Goal: Task Accomplishment & Management: Manage account settings

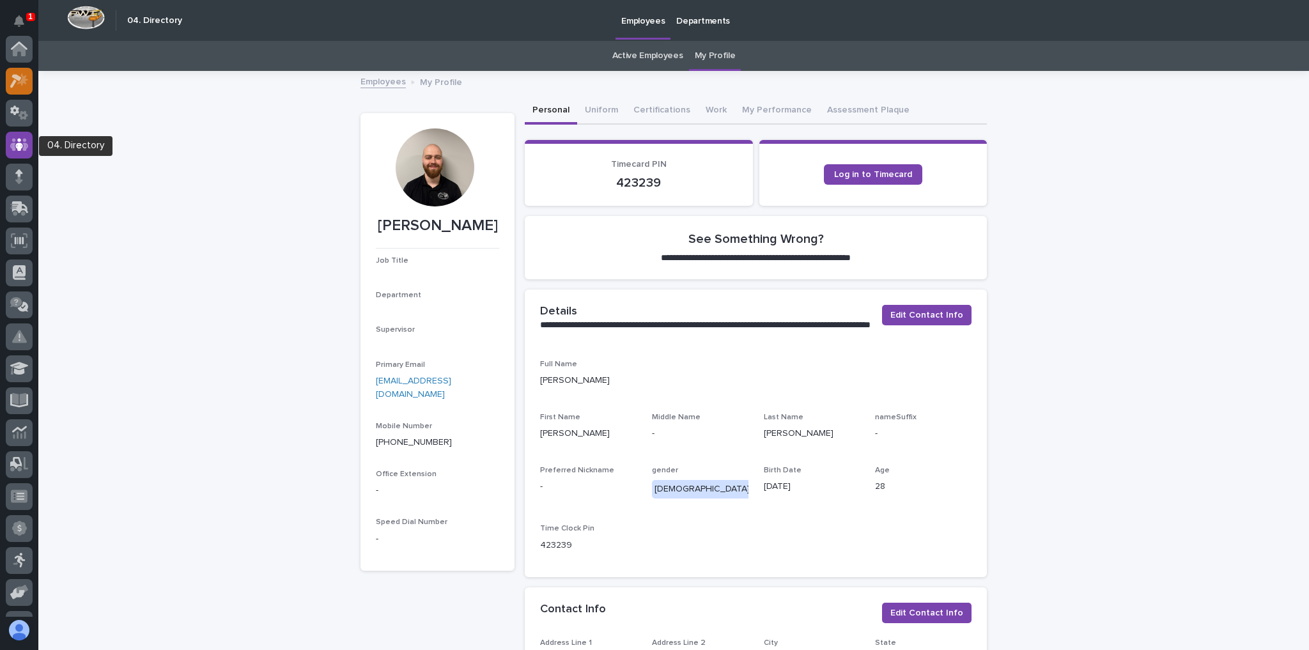
click at [16, 78] on icon at bounding box center [16, 81] width 12 height 14
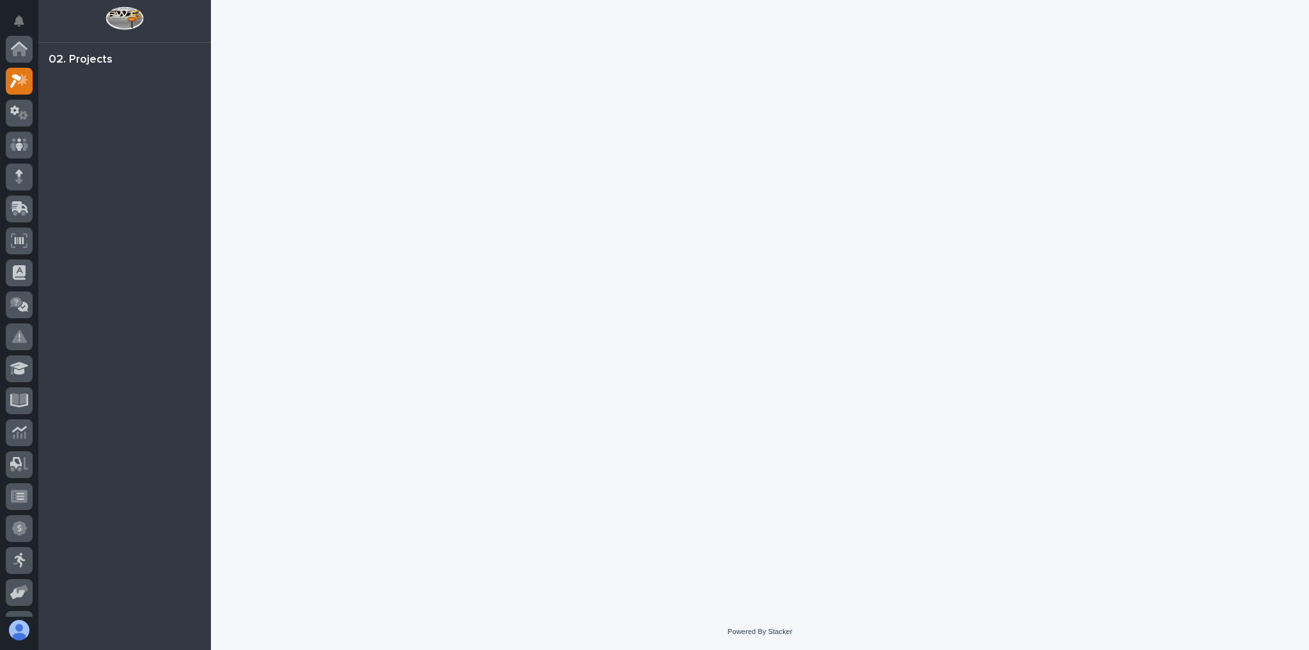
scroll to position [32, 0]
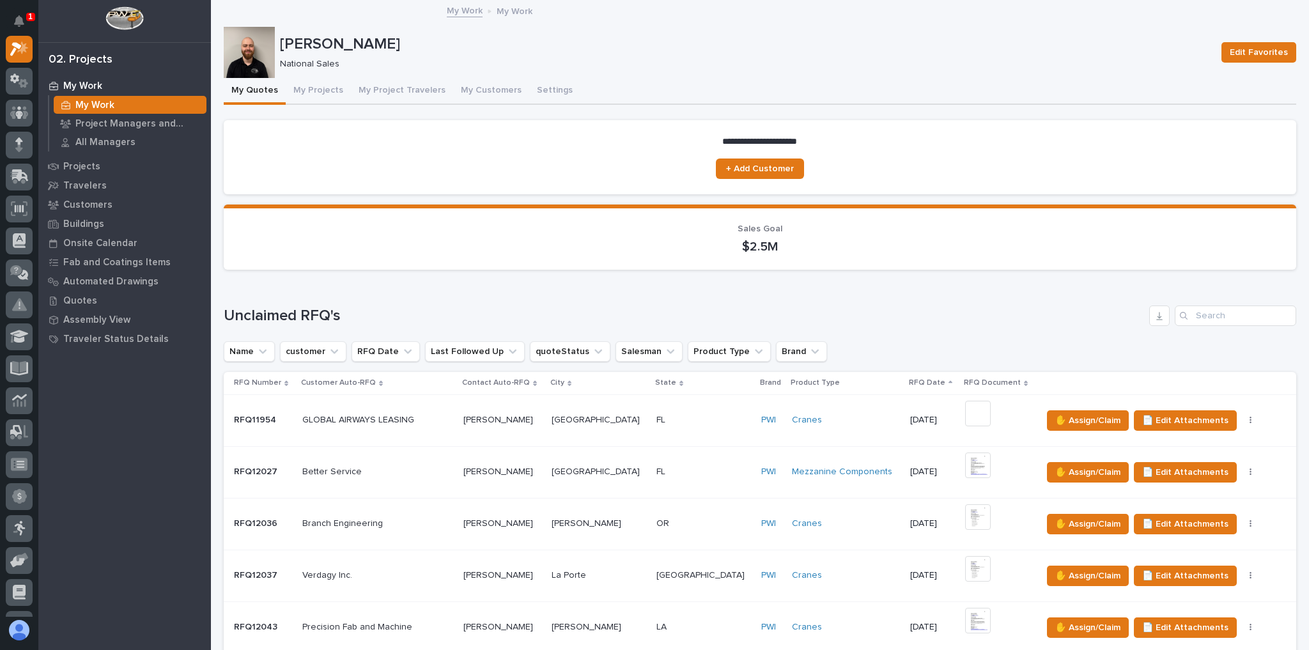
scroll to position [358, 0]
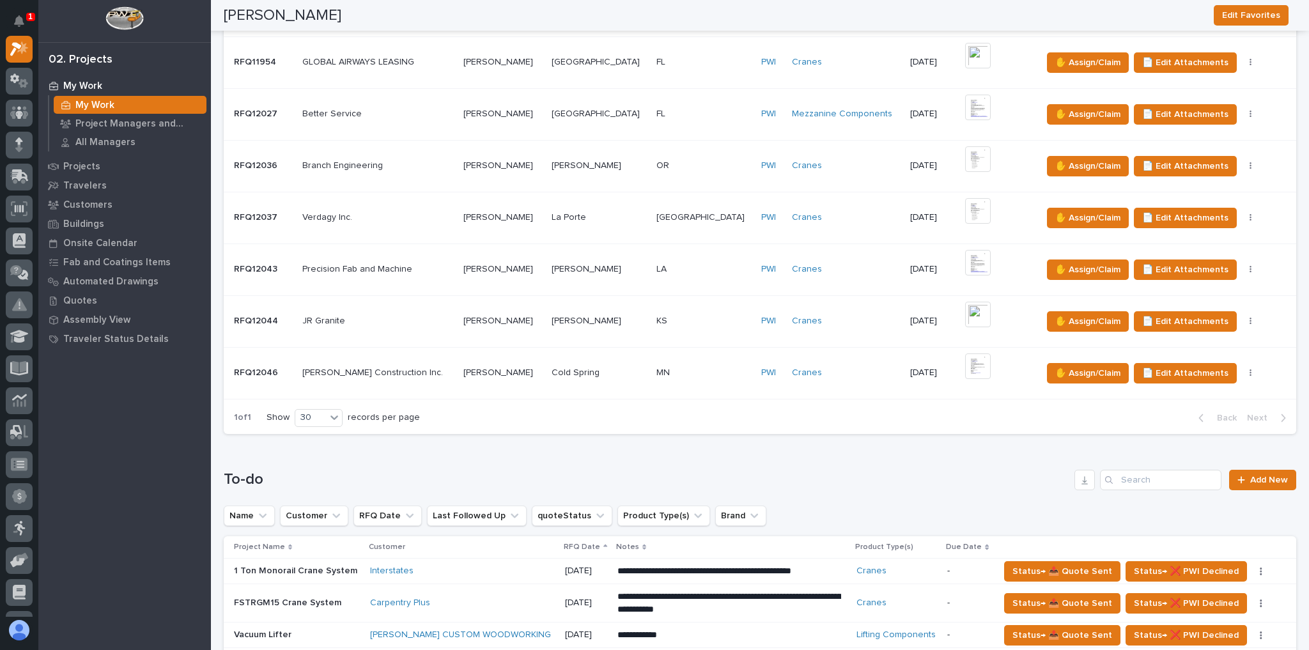
click at [417, 368] on p at bounding box center [377, 373] width 151 height 11
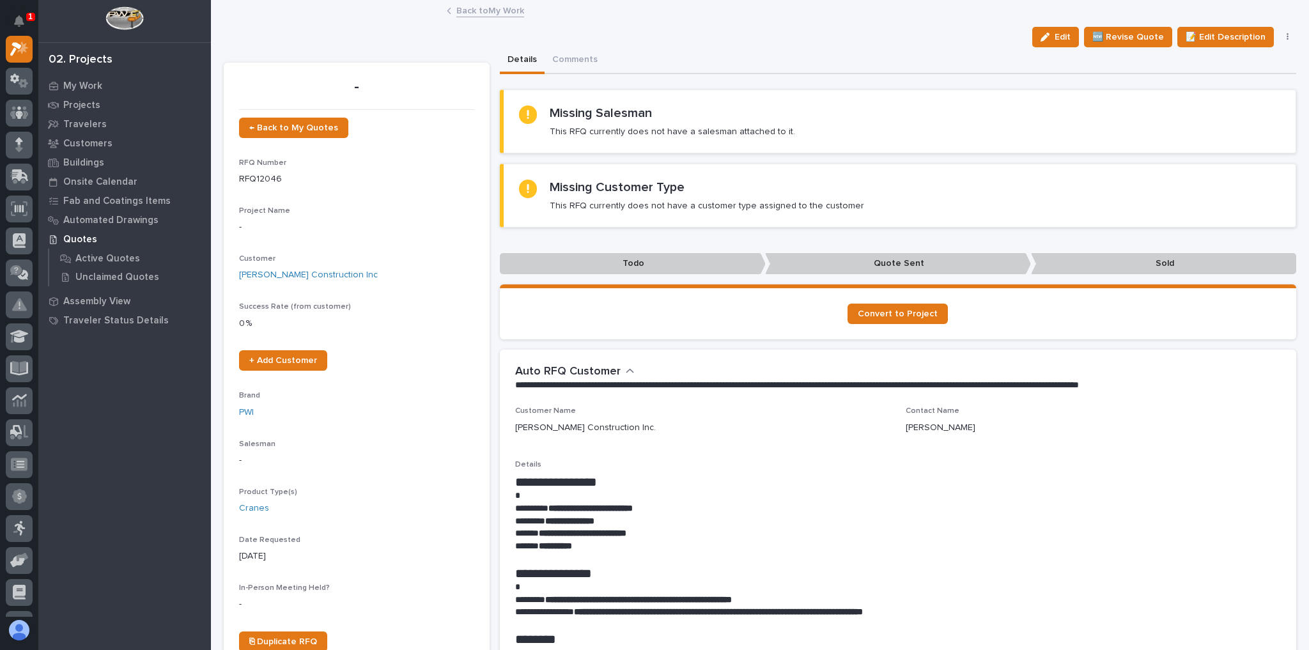
click at [482, 13] on link "Back to My Work" at bounding box center [490, 10] width 68 height 15
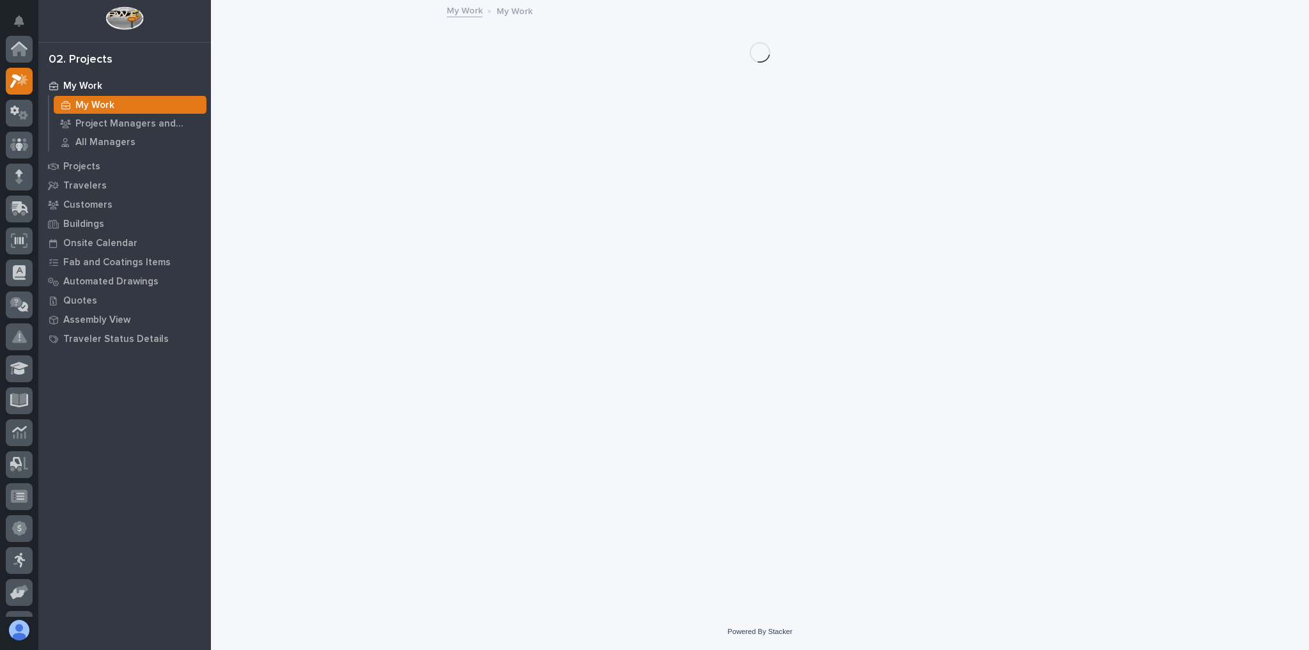
scroll to position [35, 0]
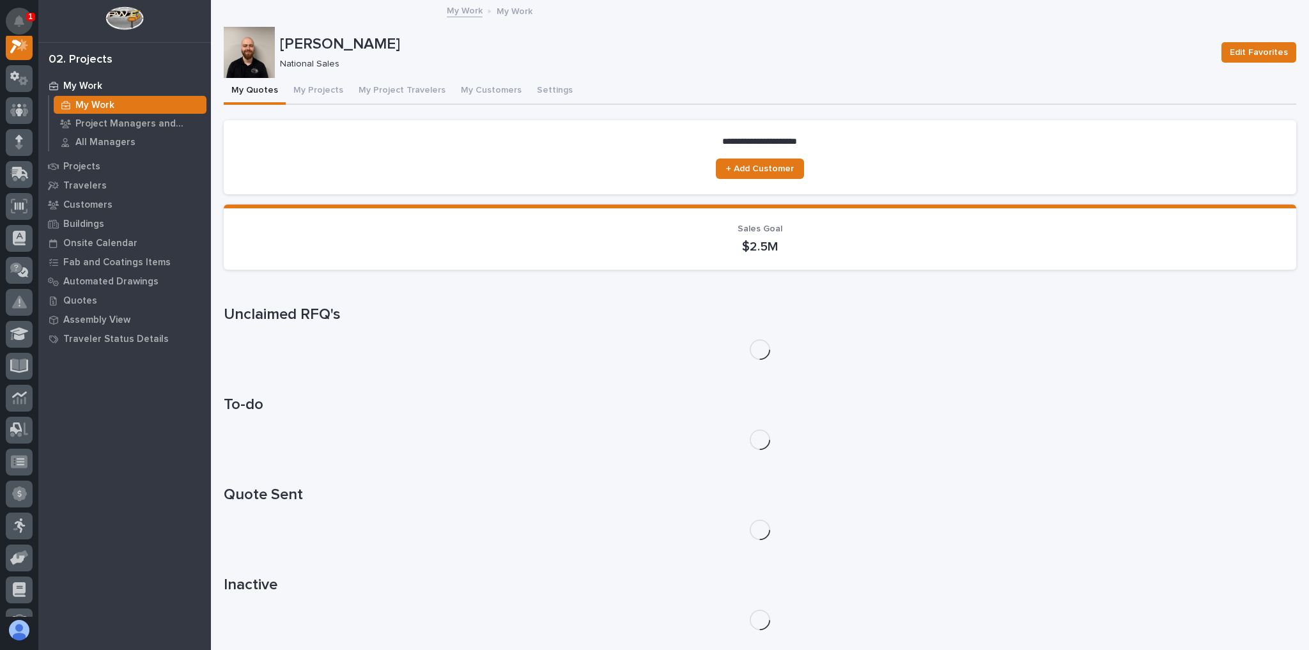
click at [20, 16] on icon "Notifications" at bounding box center [19, 21] width 10 height 12
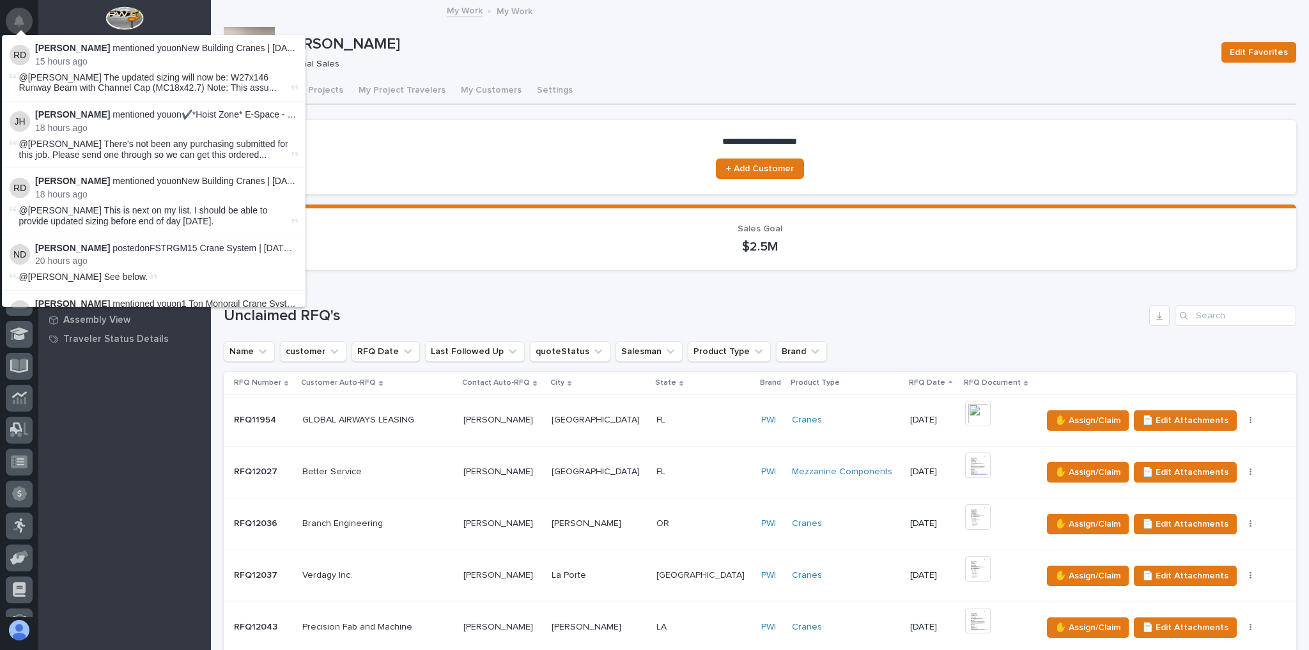
scroll to position [32, 0]
click at [334, 19] on div "My Work My Work" at bounding box center [760, 12] width 1098 height 18
